Goal: Task Accomplishment & Management: Use online tool/utility

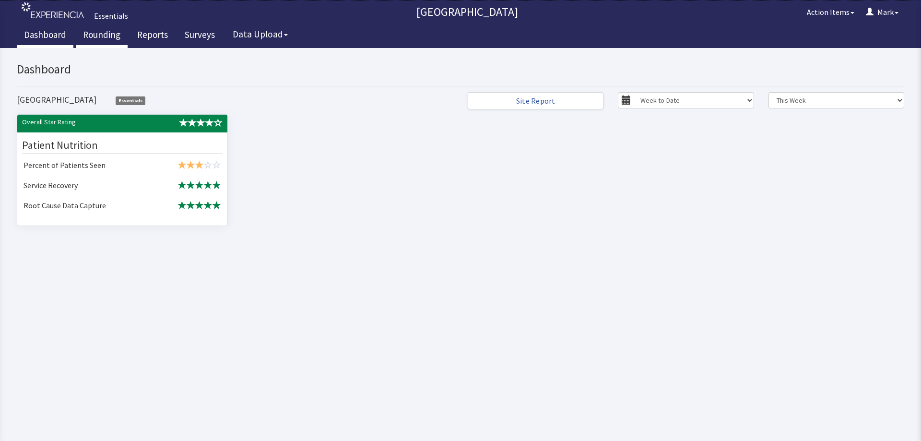
click at [123, 40] on link "Rounding" at bounding box center [102, 36] width 52 height 24
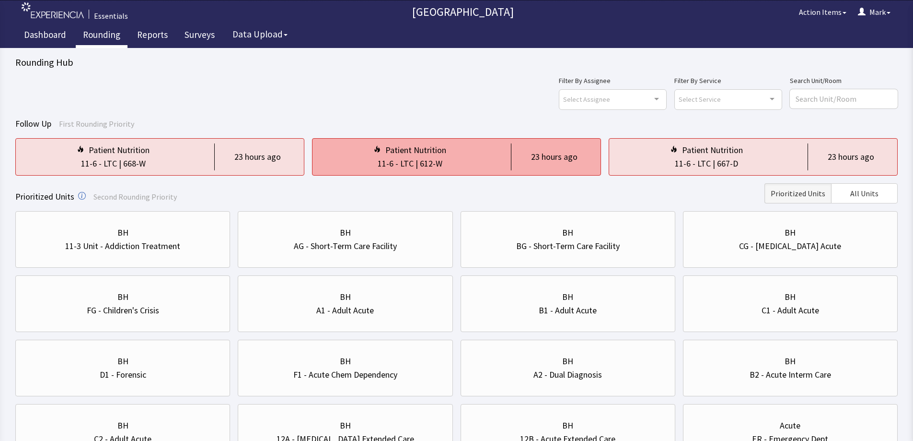
click at [609, 175] on div "Patient Nutrition 11-6 - LTC | 612-W 23 hours ago" at bounding box center [753, 156] width 289 height 37
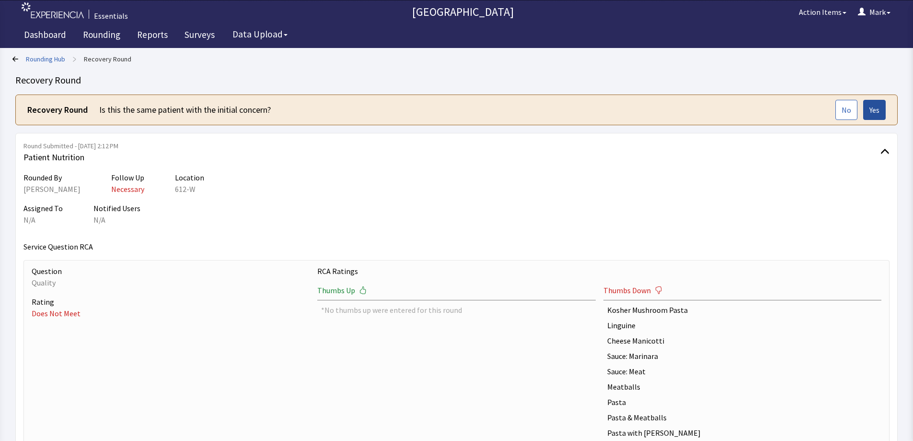
click at [879, 114] on span "Yes" at bounding box center [875, 110] width 10 height 12
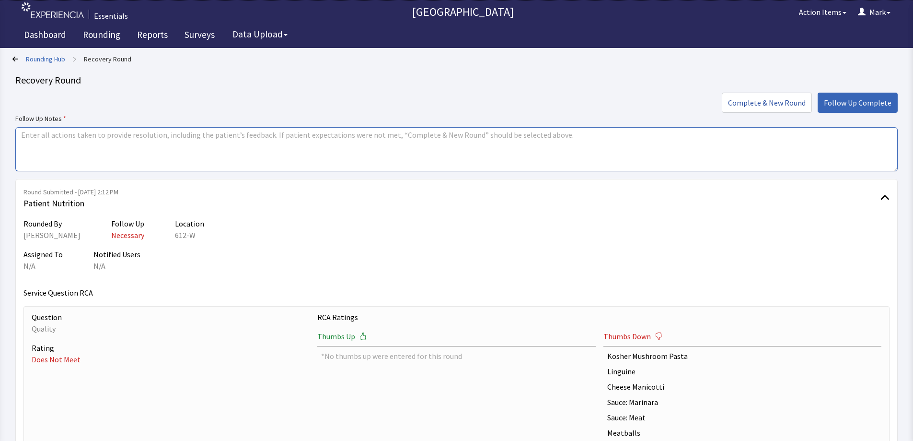
click at [261, 148] on textarea at bounding box center [456, 149] width 883 height 44
drag, startPoint x: 244, startPoint y: 135, endPoint x: 7, endPoint y: 132, distance: 236.4
click at [6, 132] on div "Rounding Hub > Recovery Round Recovery Round Complete & New Round Follow Up Com…" at bounding box center [456, 316] width 913 height 632
type textarea "Reviewed specific preferences with RD and adjusted in Mealtracker."
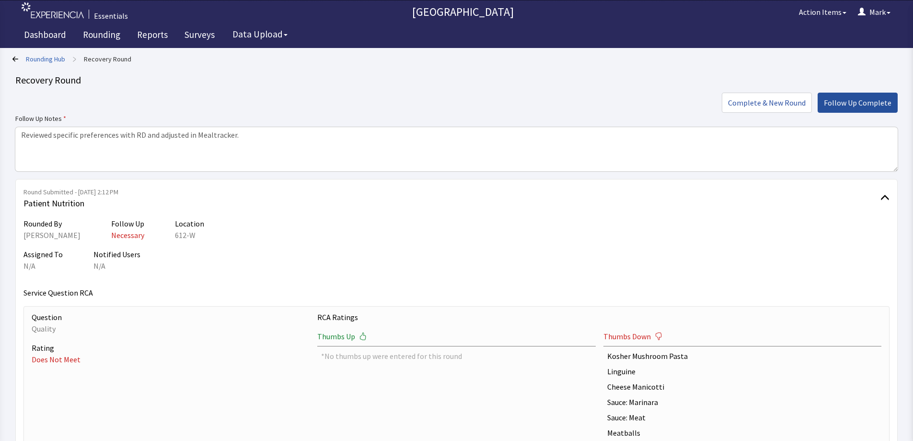
click at [872, 105] on span "Follow Up Complete" at bounding box center [858, 103] width 68 height 12
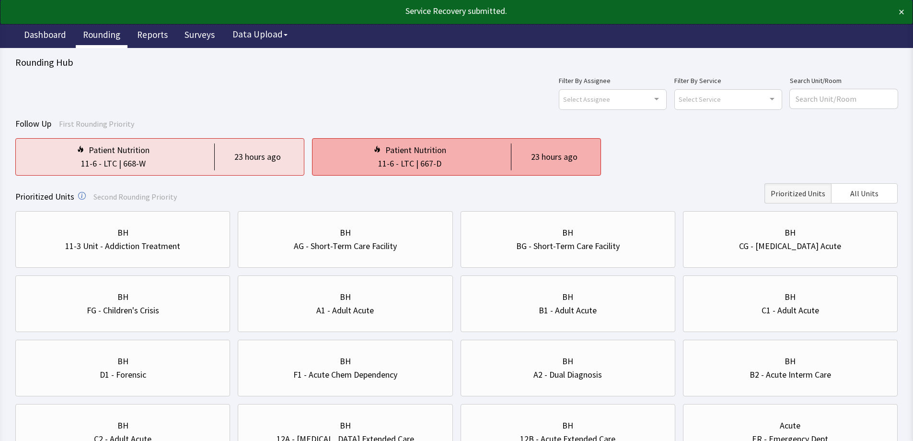
click at [428, 146] on div "Patient Nutrition" at bounding box center [415, 149] width 61 height 13
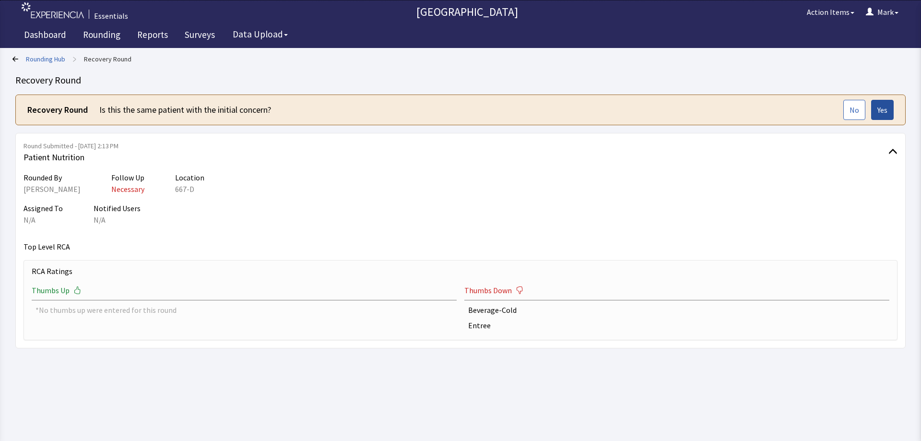
click at [882, 113] on span "Yes" at bounding box center [882, 110] width 10 height 12
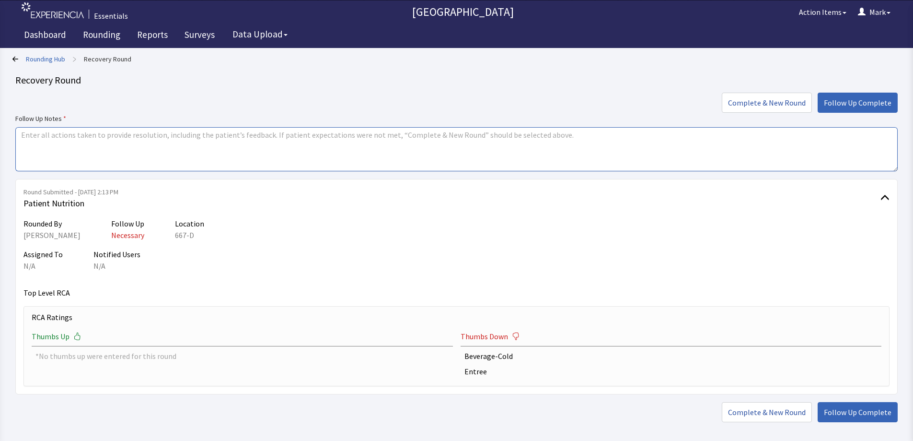
paste textarea "Reviewed specific preferences with RD and adjusted in Mealtracker."
type textarea "Reviewed specific preferences with RD and adjusted in Mealtracker."
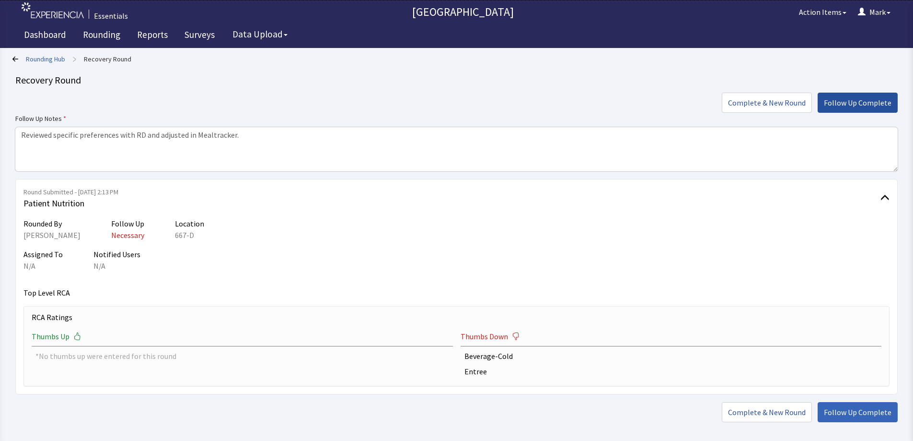
click at [847, 99] on span "Follow Up Complete" at bounding box center [858, 103] width 68 height 12
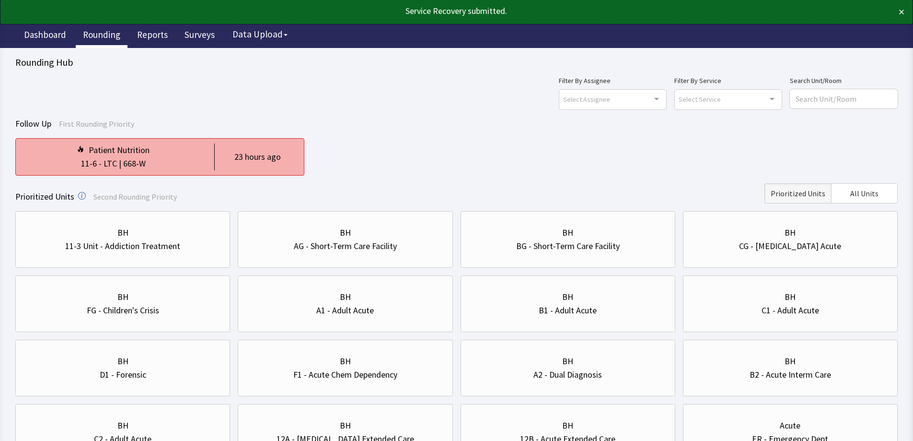
click at [160, 163] on div "11-6 - LTC | 668-W" at bounding box center [112, 163] width 179 height 13
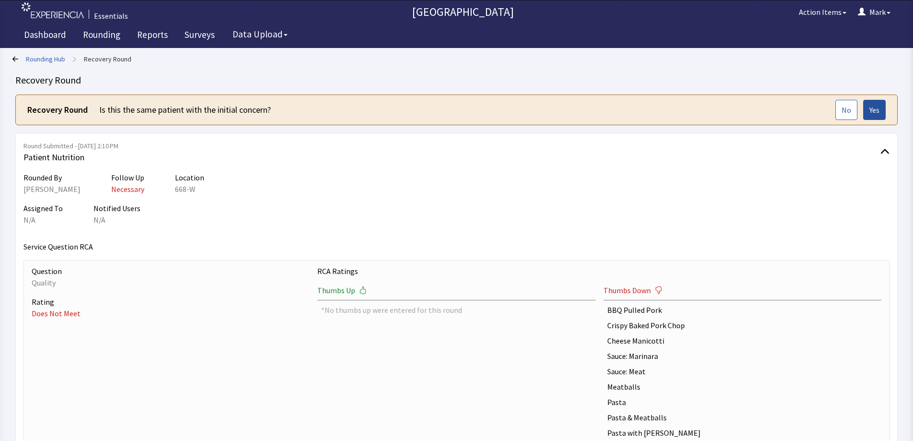
click at [878, 107] on span "Yes" at bounding box center [875, 110] width 10 height 12
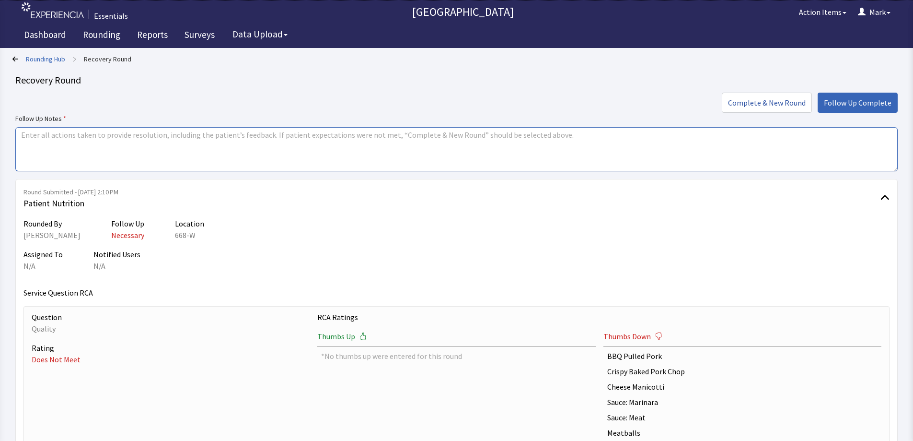
paste textarea "Reviewed specific preferences with RD and adjusted in Mealtracker."
type textarea "Reviewed specific preferences with RD and adjusted in Mealtracker."
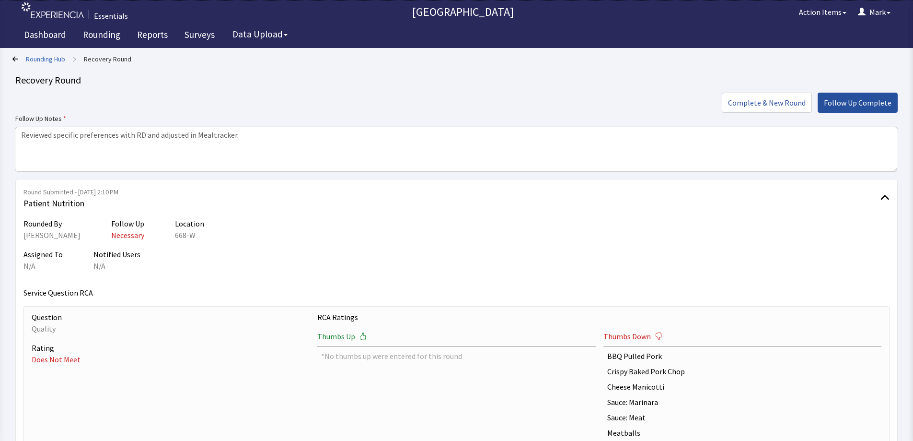
click at [851, 106] on span "Follow Up Complete" at bounding box center [858, 103] width 68 height 12
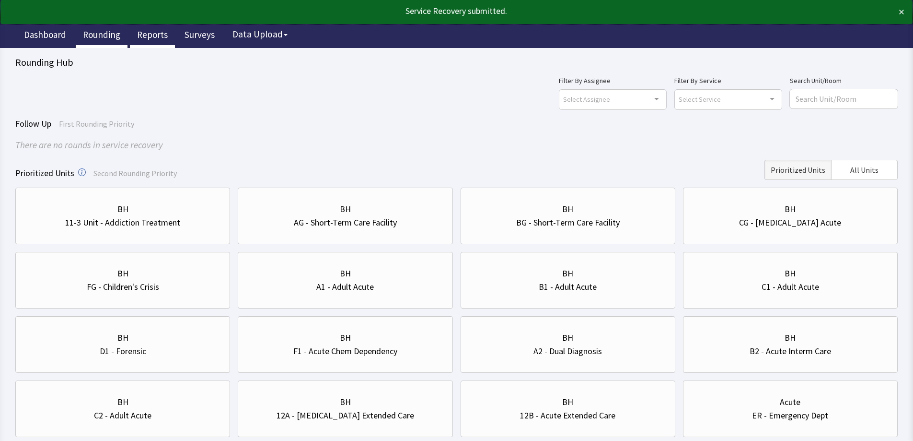
click at [150, 26] on link "Reports" at bounding box center [152, 36] width 45 height 24
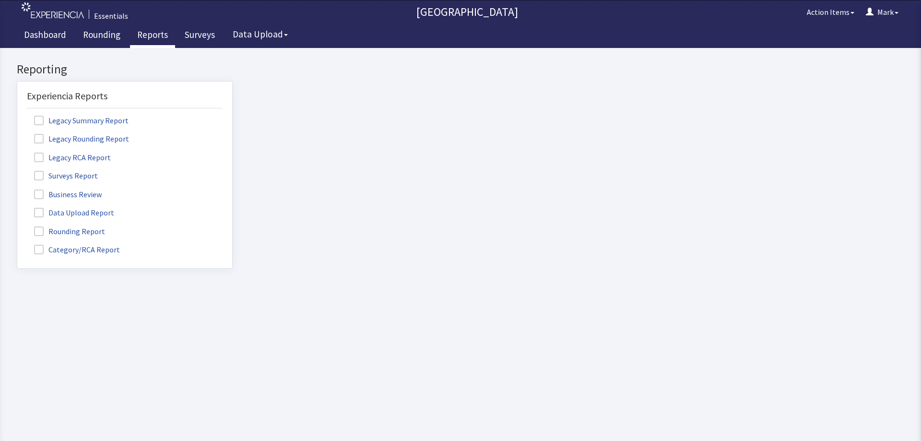
click at [40, 245] on span at bounding box center [39, 250] width 10 height 10
click at [17, 244] on input "Category/RCA Report" at bounding box center [17, 244] width 0 height 0
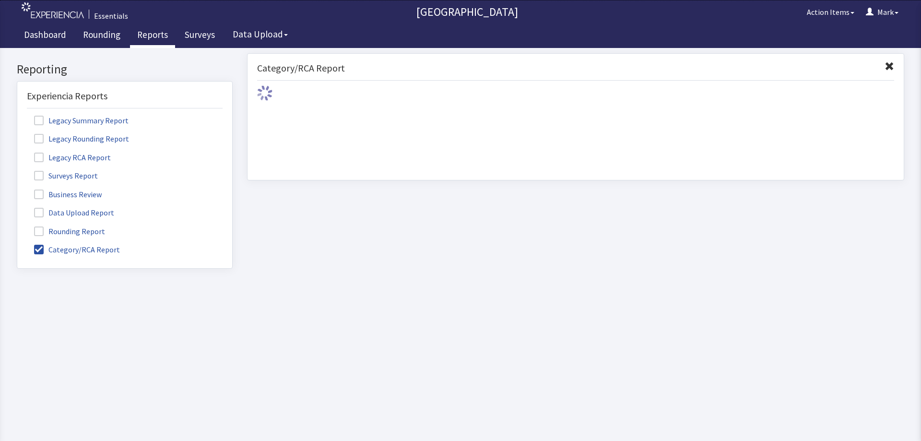
click at [40, 230] on span at bounding box center [39, 231] width 10 height 10
click at [17, 226] on input "Rounding Report" at bounding box center [17, 226] width 0 height 0
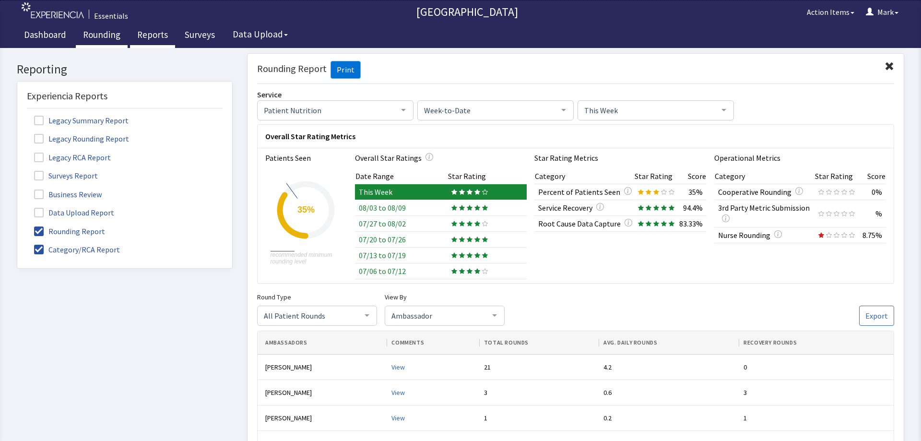
click at [96, 37] on link "Rounding" at bounding box center [102, 36] width 52 height 24
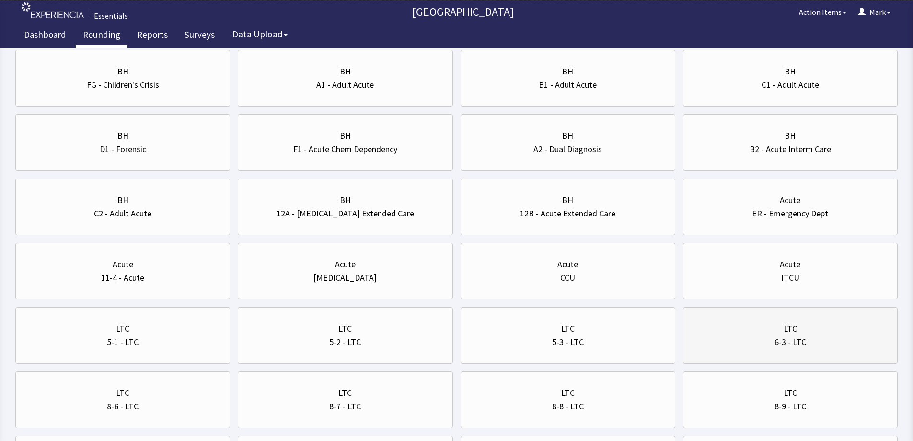
scroll to position [316, 0]
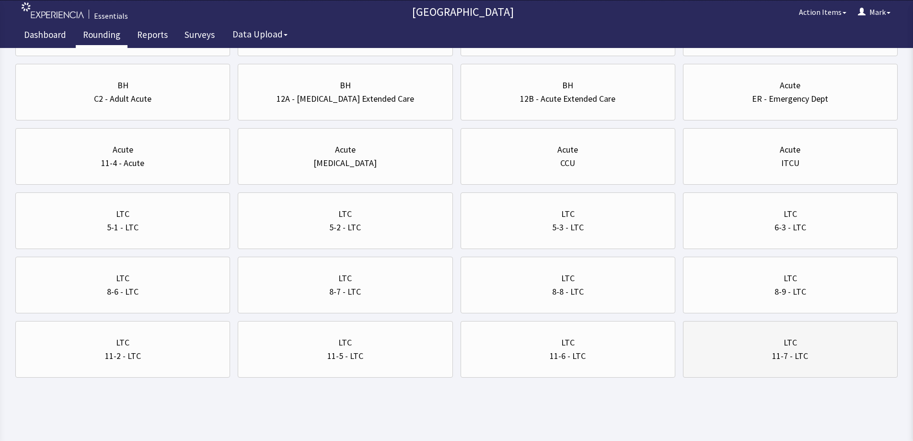
click at [779, 357] on div "11-7 - LTC" at bounding box center [790, 355] width 36 height 13
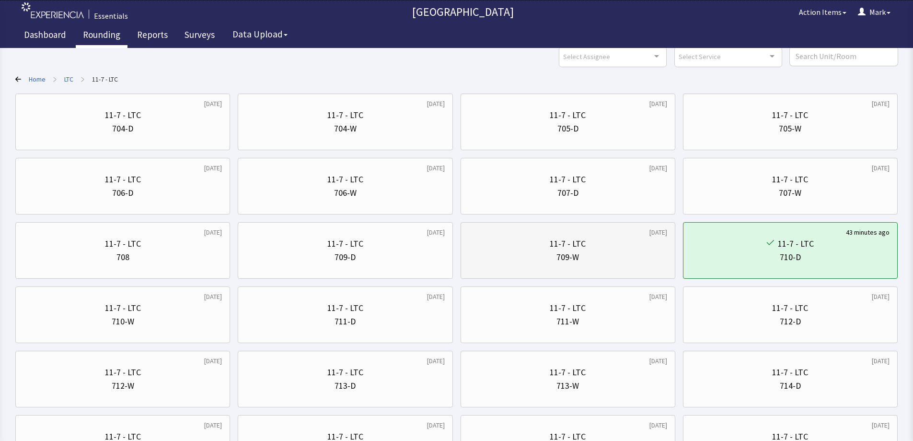
scroll to position [96, 0]
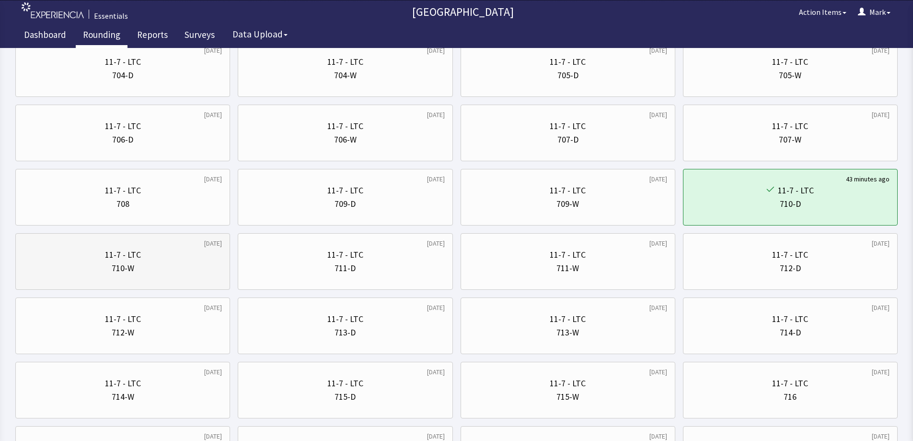
click at [184, 263] on div "710-W" at bounding box center [122, 267] width 198 height 13
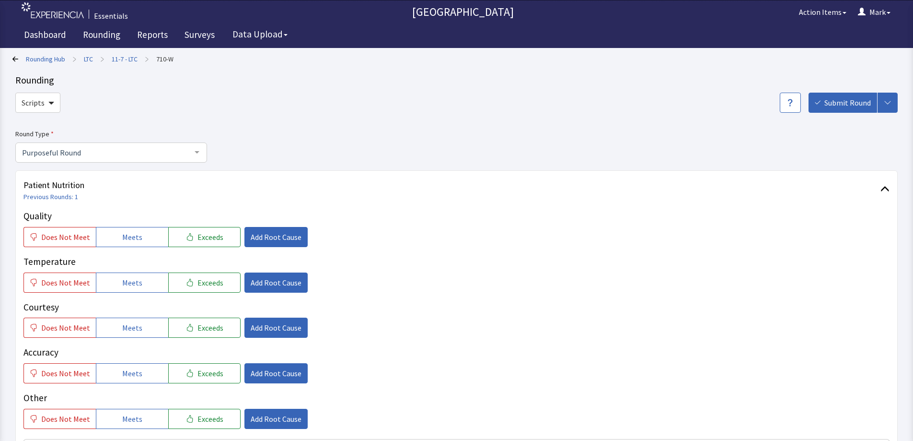
click at [134, 415] on span "Meets" at bounding box center [132, 419] width 20 height 12
drag, startPoint x: 132, startPoint y: 379, endPoint x: 131, endPoint y: 370, distance: 8.7
click at [132, 378] on span "Meets" at bounding box center [132, 373] width 20 height 12
click at [129, 333] on span "Meets" at bounding box center [132, 328] width 20 height 12
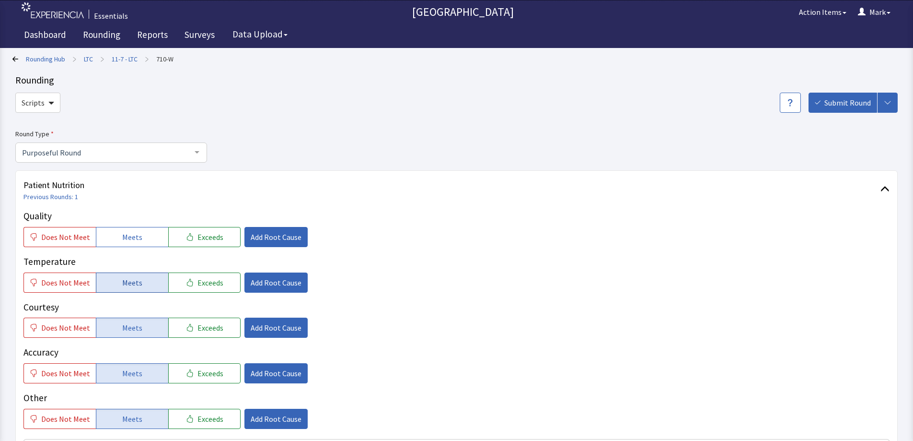
click at [130, 275] on button "Meets" at bounding box center [132, 282] width 72 height 20
click at [130, 236] on span "Meets" at bounding box center [132, 237] width 20 height 12
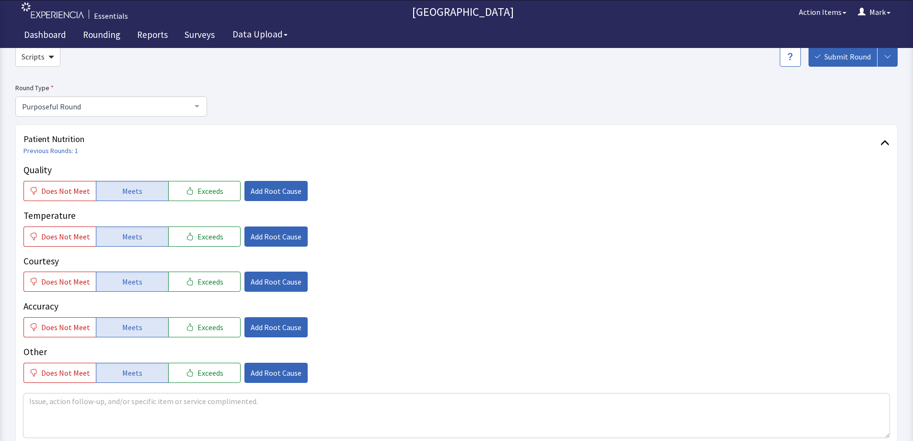
scroll to position [96, 0]
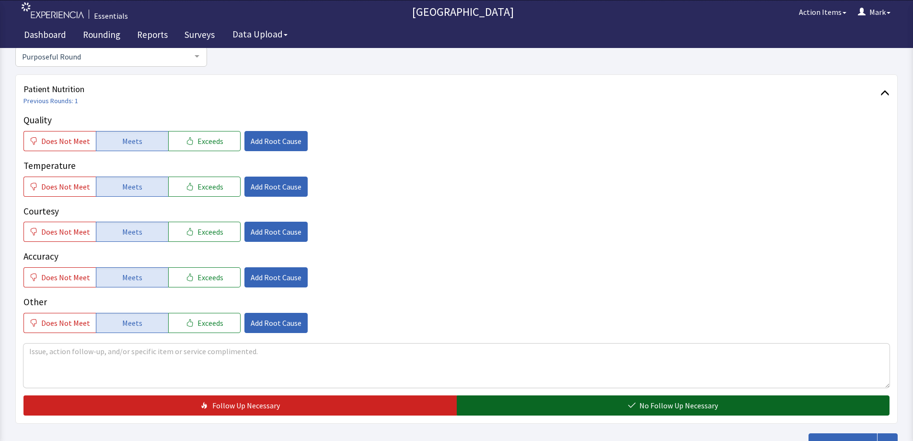
click at [729, 413] on button "No Follow Up Necessary" at bounding box center [673, 405] width 433 height 20
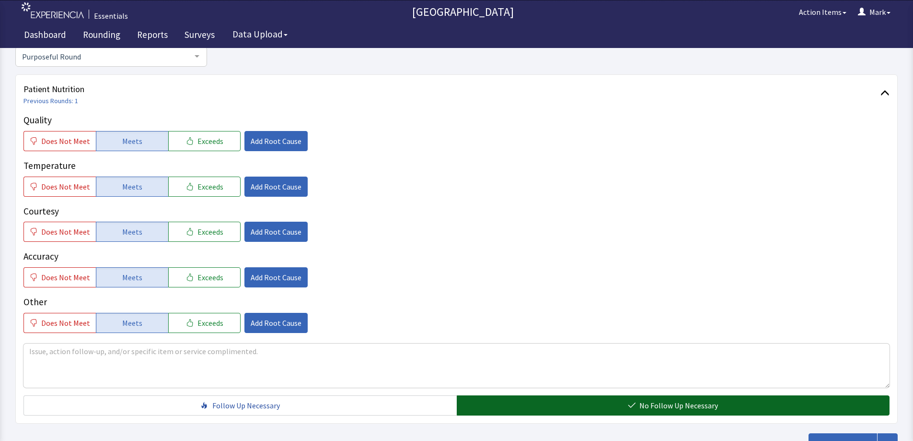
drag, startPoint x: 834, startPoint y: 437, endPoint x: 815, endPoint y: 401, distance: 41.0
click at [814, 401] on div "Scripts Submit Round Assign, Notify, & Submit Assign & Submit Notify & Submit S…" at bounding box center [456, 225] width 883 height 456
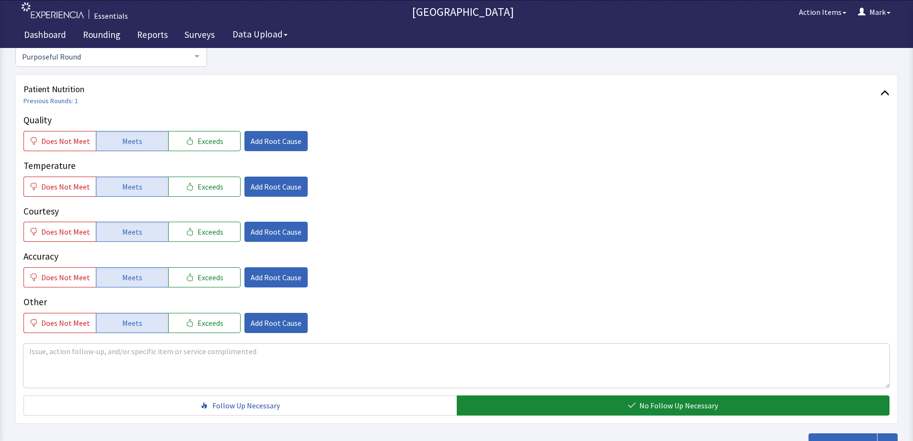
click at [828, 431] on div "Scripts Submit Round Assign, Notify, & Submit Assign & Submit Notify & Submit S…" at bounding box center [456, 225] width 883 height 456
click at [830, 437] on span "Submit Round" at bounding box center [848, 443] width 47 height 12
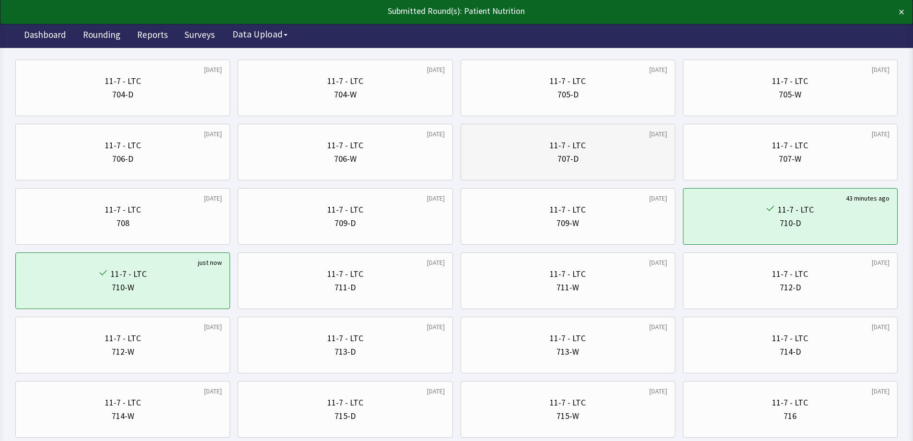
scroll to position [240, 0]
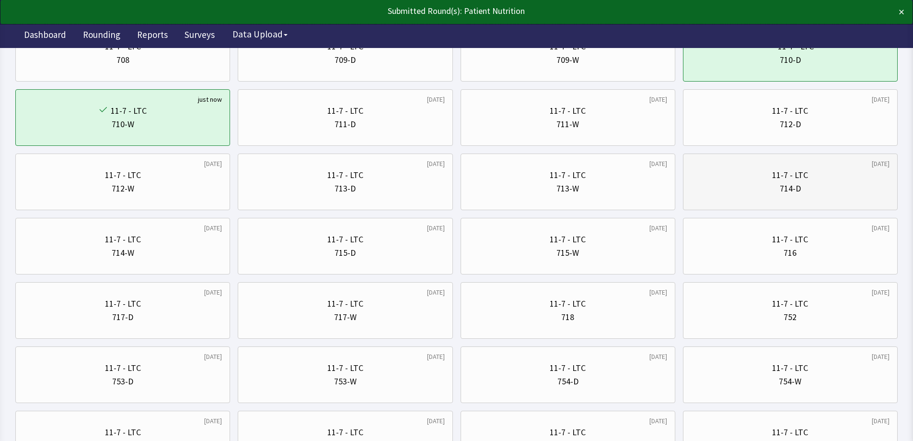
click at [734, 177] on div "11-7 - LTC" at bounding box center [790, 174] width 198 height 13
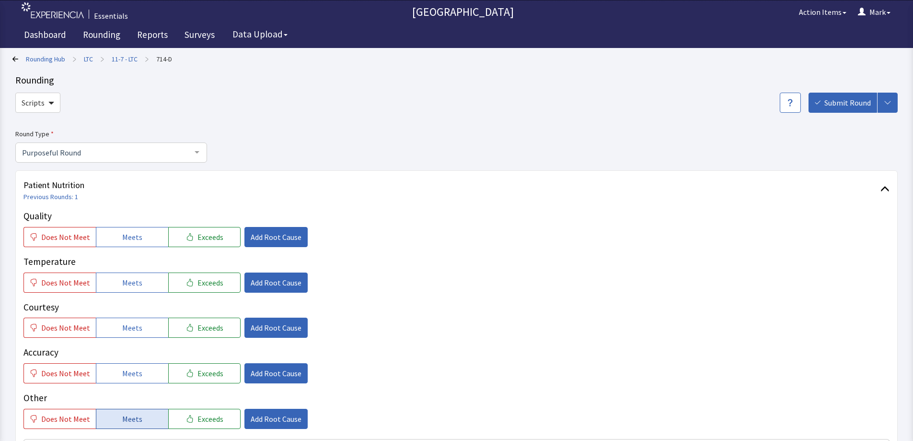
click at [136, 414] on span "Meets" at bounding box center [132, 419] width 20 height 12
click at [138, 379] on span "Meets" at bounding box center [132, 373] width 20 height 12
click at [132, 329] on span "Meets" at bounding box center [132, 328] width 20 height 12
click at [132, 293] on div "Quality Does Not Meet Meets Exceeds Add Root Cause Temperature Does Not Meet Me…" at bounding box center [456, 319] width 866 height 220
click at [132, 286] on span "Meets" at bounding box center [132, 283] width 20 height 12
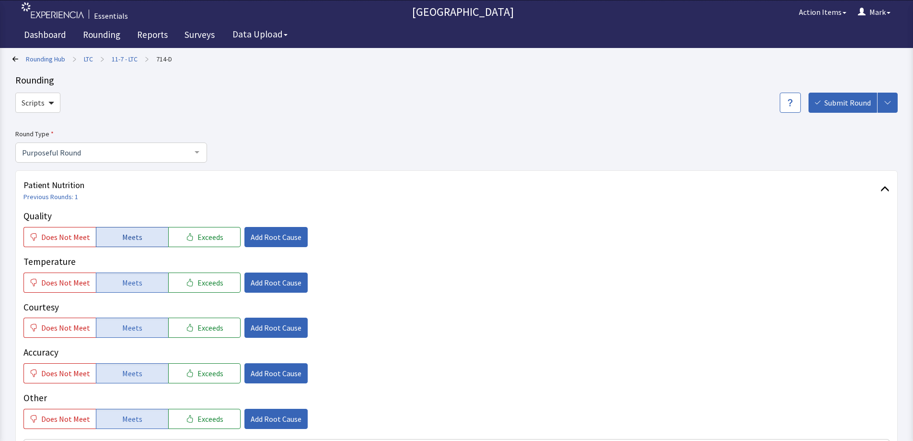
click at [131, 240] on span "Meets" at bounding box center [132, 237] width 20 height 12
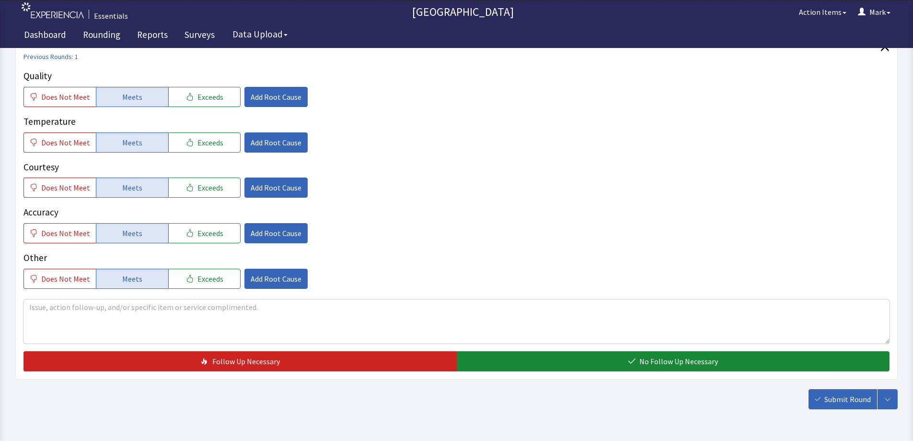
scroll to position [144, 0]
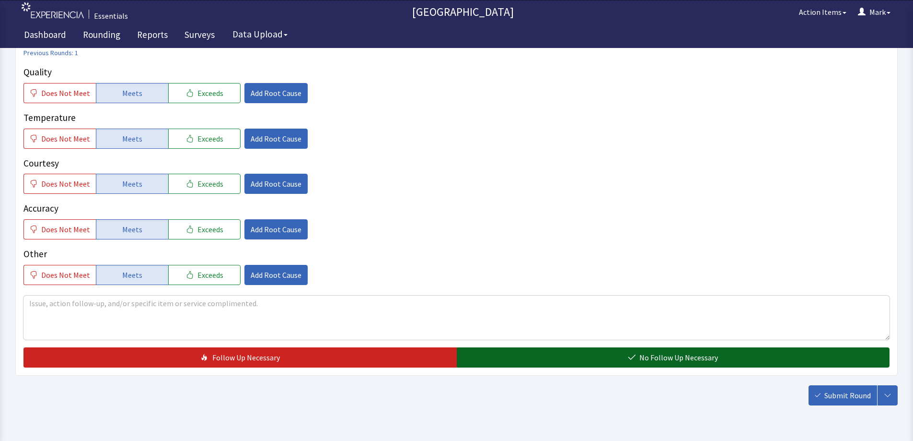
drag, startPoint x: 651, startPoint y: 353, endPoint x: 781, endPoint y: 383, distance: 133.2
click at [651, 354] on span "No Follow Up Necessary" at bounding box center [679, 357] width 79 height 12
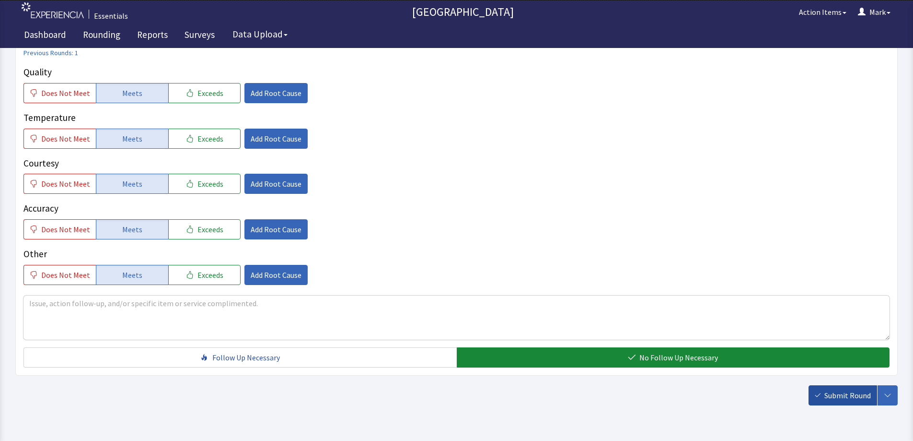
click at [822, 392] on button "Submit Round" at bounding box center [843, 395] width 69 height 20
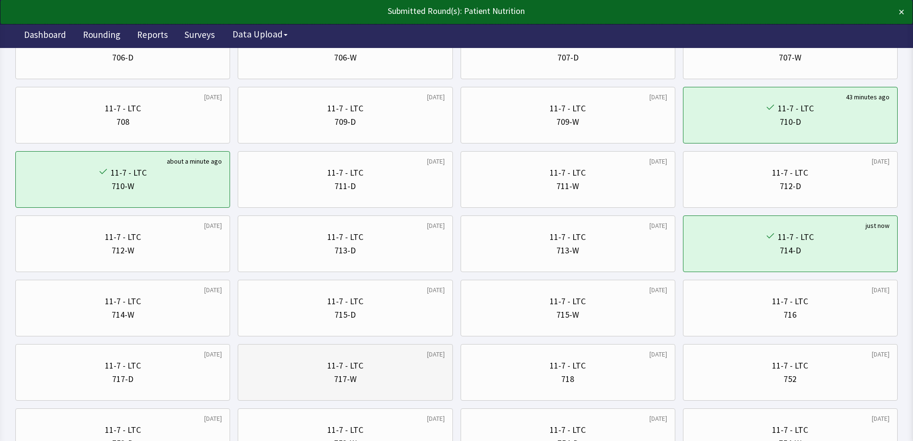
scroll to position [240, 0]
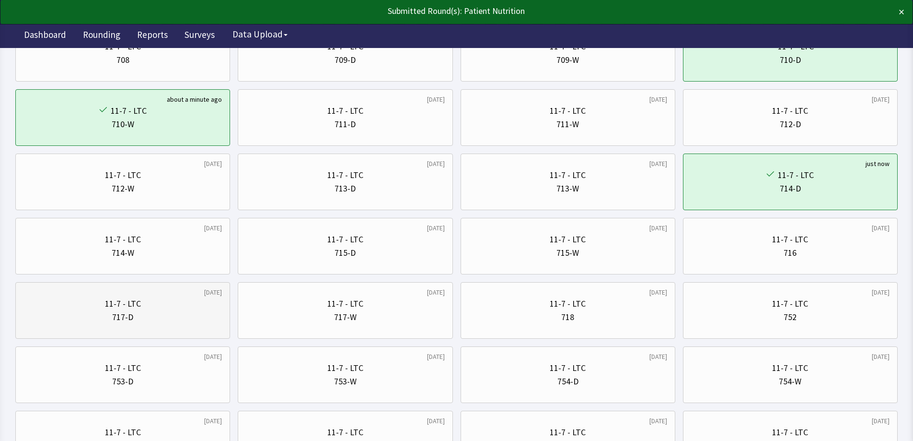
click at [163, 291] on div "11-7 - LTC 717-D" at bounding box center [122, 310] width 198 height 46
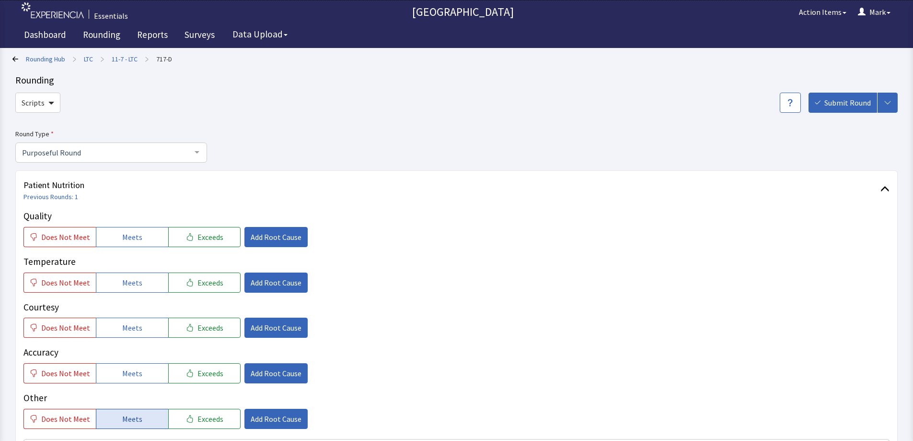
click at [137, 409] on button "Meets" at bounding box center [132, 418] width 72 height 20
click at [129, 374] on span "Meets" at bounding box center [132, 373] width 20 height 12
click at [129, 345] on div "Courtesy Does Not Meet Meets Exceeds Add Root Cause" at bounding box center [456, 364] width 866 height 38
click at [125, 281] on span "Meets" at bounding box center [132, 283] width 20 height 12
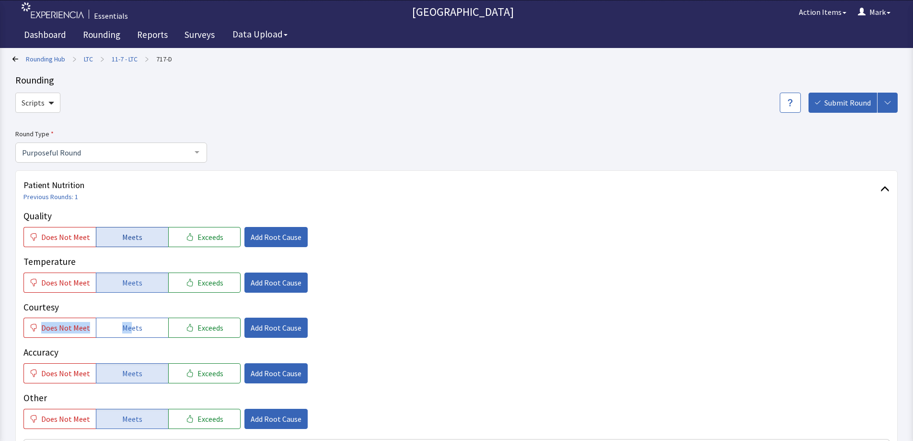
click at [132, 227] on button "Meets" at bounding box center [132, 237] width 72 height 20
click at [134, 282] on span "Meets" at bounding box center [132, 283] width 20 height 12
click at [125, 334] on button "Meets" at bounding box center [132, 327] width 72 height 20
click at [139, 279] on button "Meets" at bounding box center [132, 282] width 72 height 20
click at [446, 263] on p "Temperature" at bounding box center [456, 262] width 866 height 14
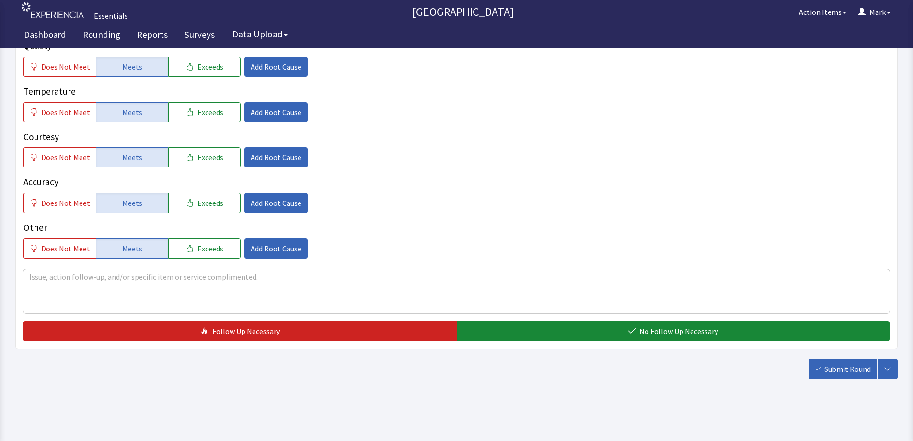
scroll to position [172, 0]
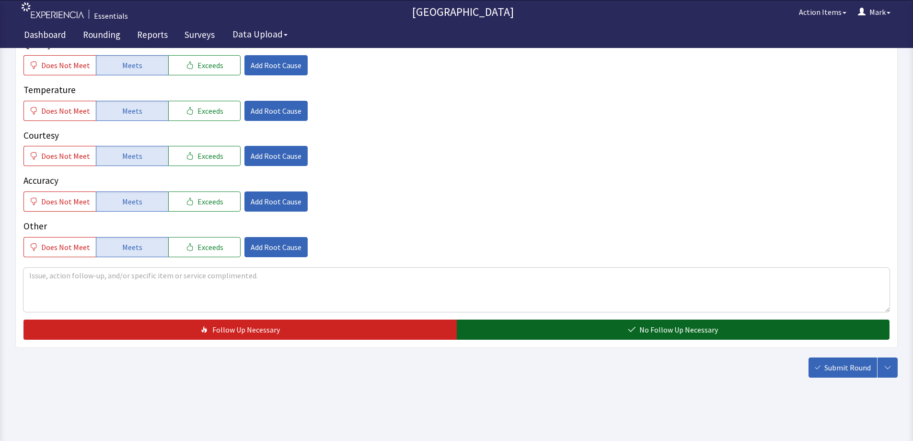
click at [710, 326] on span "No Follow Up Necessary" at bounding box center [679, 330] width 79 height 12
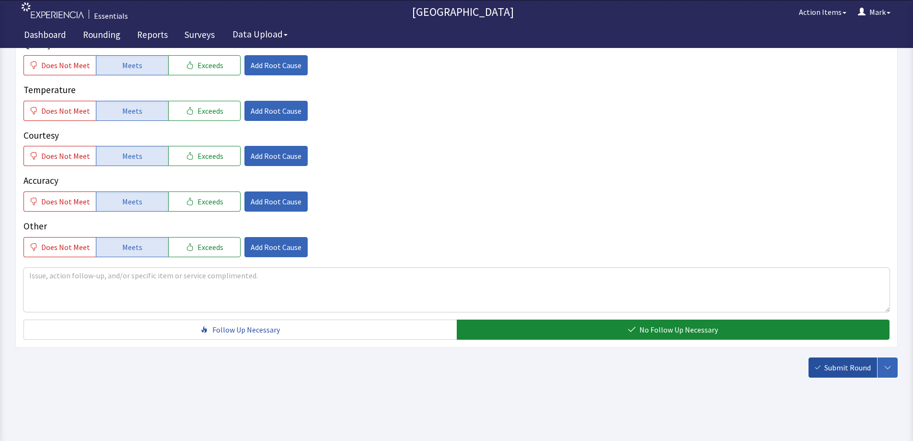
click at [825, 369] on span "Submit Round" at bounding box center [848, 367] width 47 height 12
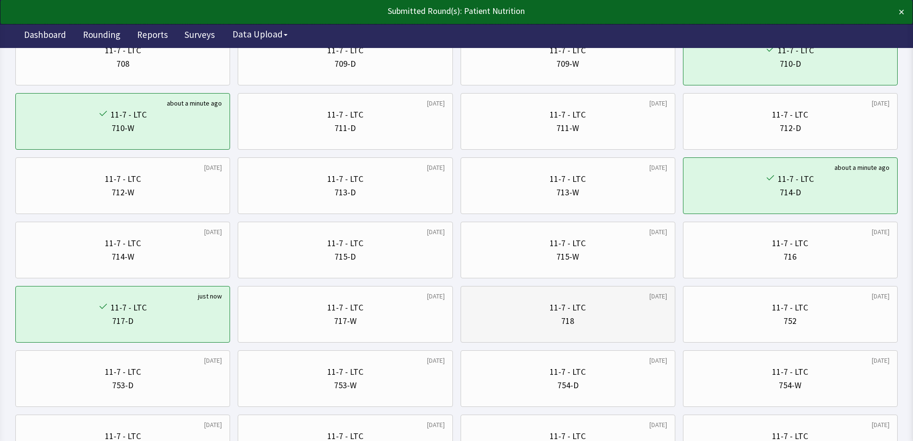
scroll to position [288, 0]
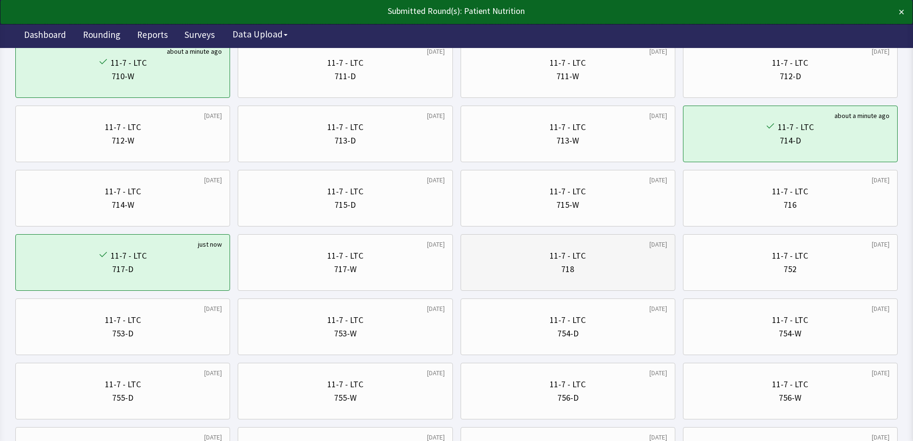
click at [576, 258] on div "11-7 - LTC" at bounding box center [568, 255] width 36 height 13
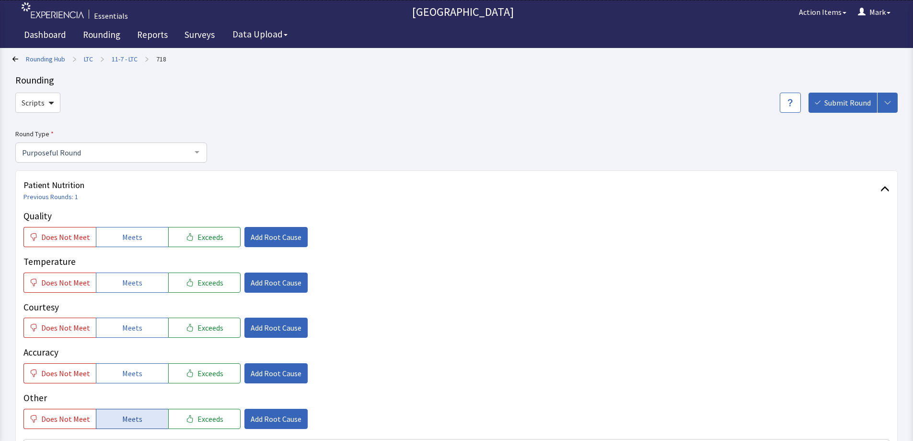
drag, startPoint x: 148, startPoint y: 415, endPoint x: 145, endPoint y: 375, distance: 39.4
click at [147, 414] on button "Meets" at bounding box center [132, 418] width 72 height 20
click at [145, 373] on button "Meets" at bounding box center [132, 373] width 72 height 20
click at [140, 327] on button "Meets" at bounding box center [132, 327] width 72 height 20
click at [138, 294] on div "Quality Does Not Meet Meets Exceeds Add Root Cause Temperature Does Not Meet Me…" at bounding box center [456, 319] width 866 height 220
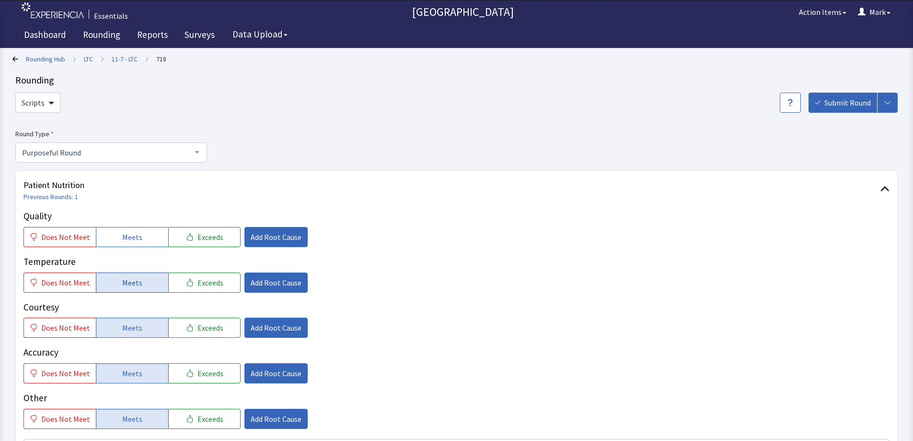
click at [136, 285] on span "Meets" at bounding box center [132, 283] width 20 height 12
click at [140, 255] on div "Quality Does Not Meet Meets Exceeds Add Root Cause" at bounding box center [456, 274] width 866 height 38
click at [122, 233] on span "Meets" at bounding box center [132, 237] width 20 height 12
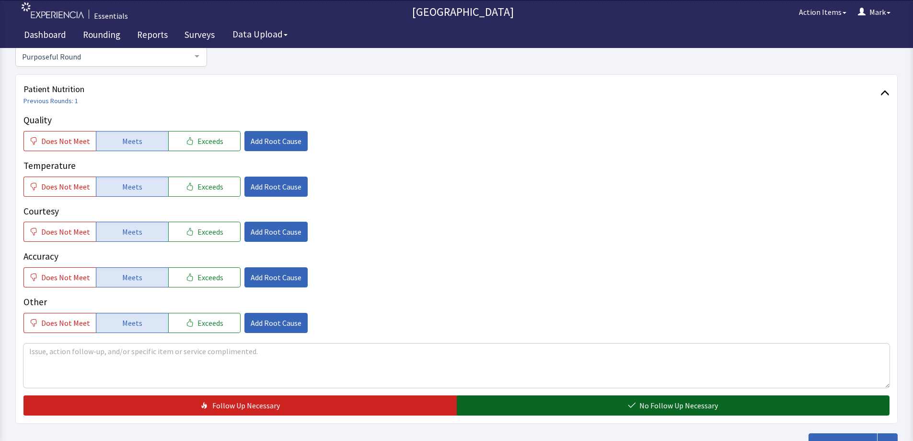
click at [681, 396] on button "No Follow Up Necessary" at bounding box center [673, 405] width 433 height 20
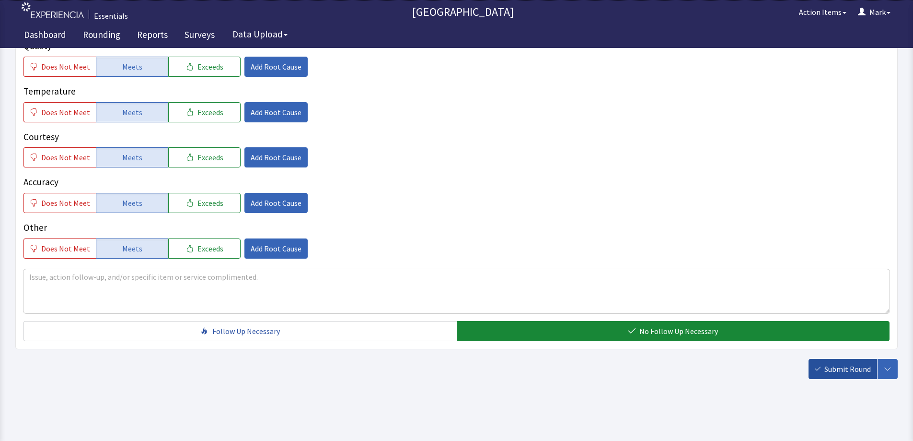
scroll to position [172, 0]
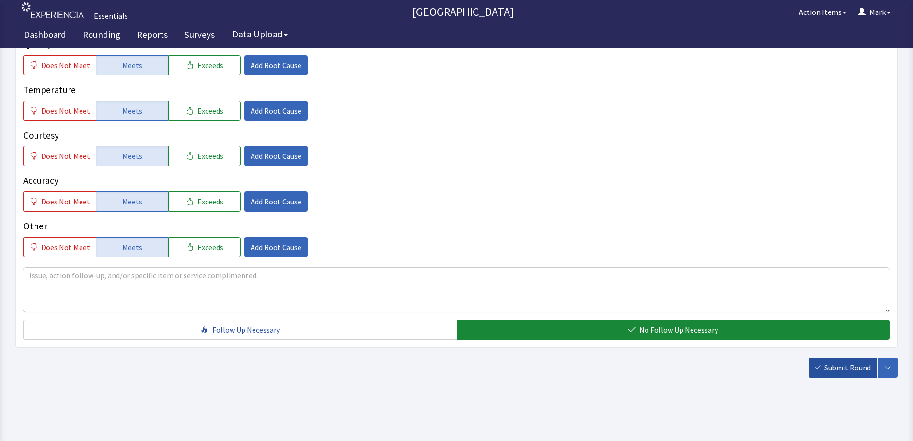
click at [824, 374] on button "Submit Round" at bounding box center [843, 367] width 69 height 20
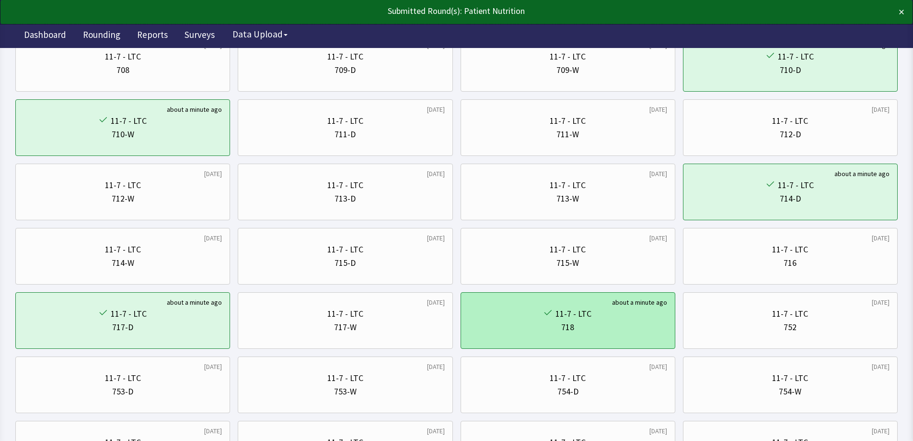
scroll to position [288, 0]
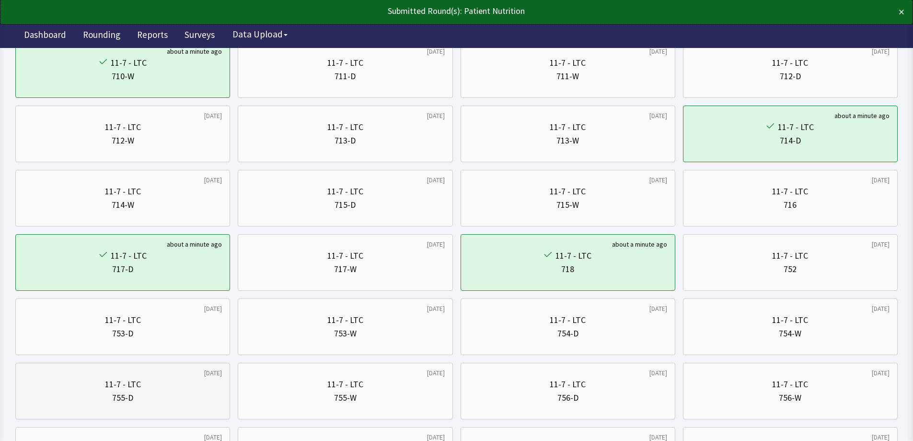
click at [207, 386] on div "11-7 - LTC" at bounding box center [122, 383] width 198 height 13
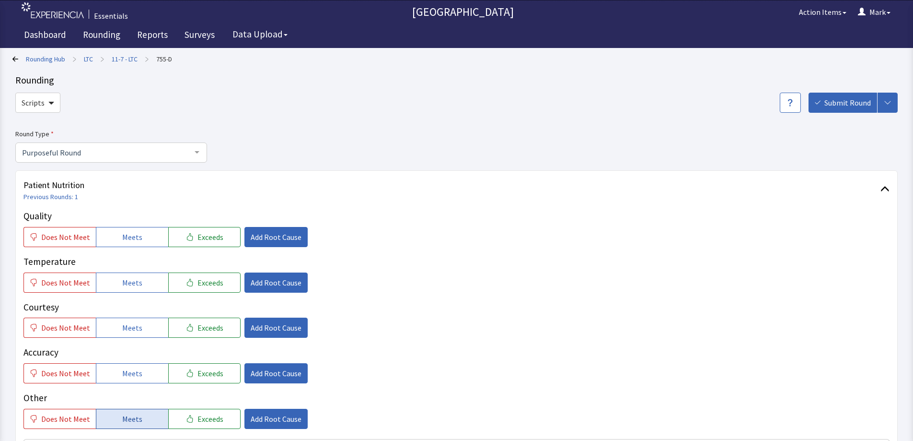
click at [136, 417] on span "Meets" at bounding box center [132, 419] width 20 height 12
click at [140, 367] on button "Meets" at bounding box center [132, 373] width 72 height 20
drag, startPoint x: 138, startPoint y: 328, endPoint x: 128, endPoint y: 274, distance: 55.6
click at [138, 328] on span "Meets" at bounding box center [132, 328] width 20 height 12
drag, startPoint x: 128, startPoint y: 274, endPoint x: 125, endPoint y: 224, distance: 49.9
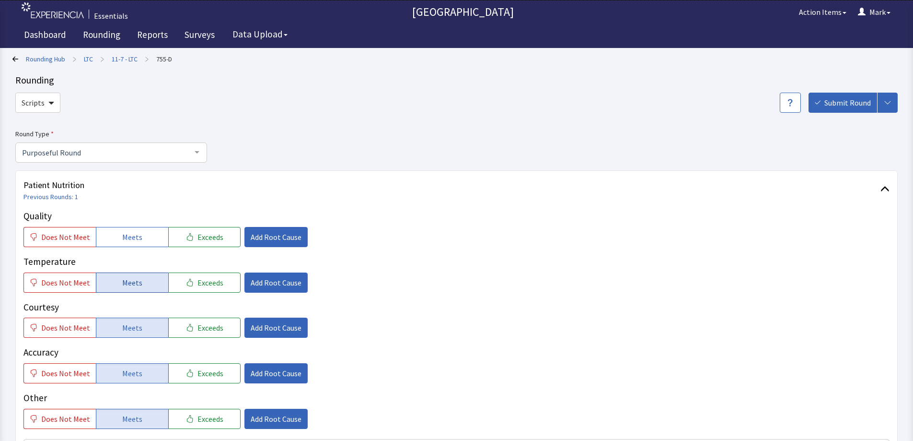
click at [127, 273] on button "Meets" at bounding box center [132, 282] width 72 height 20
click at [125, 255] on div "Quality Does Not Meet Meets Exceeds Add Root Cause" at bounding box center [456, 274] width 866 height 38
click at [131, 227] on button "Meets" at bounding box center [132, 237] width 72 height 20
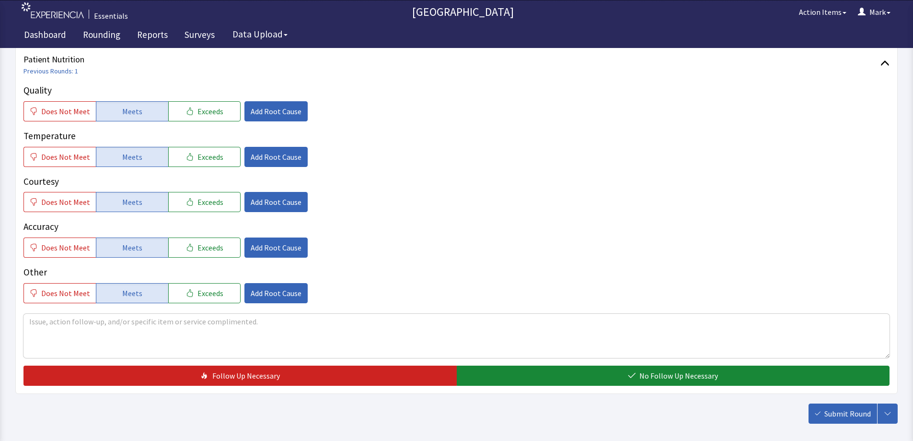
scroll to position [144, 0]
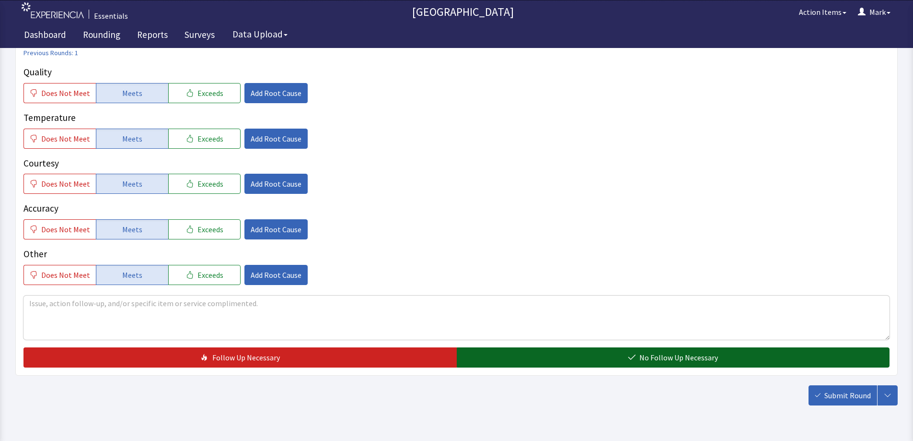
click at [658, 357] on span "No Follow Up Necessary" at bounding box center [679, 357] width 79 height 12
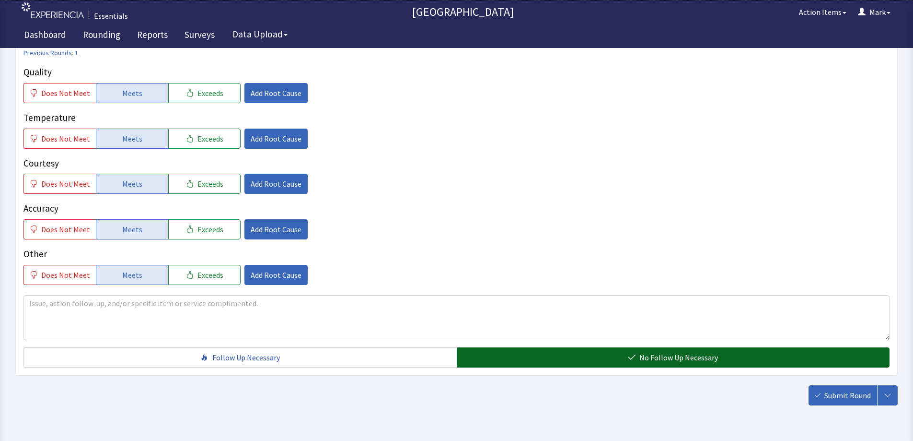
drag, startPoint x: 823, startPoint y: 396, endPoint x: 764, endPoint y: 358, distance: 70.6
click at [816, 396] on button "Submit Round" at bounding box center [843, 395] width 69 height 20
